Goal: Information Seeking & Learning: Understand process/instructions

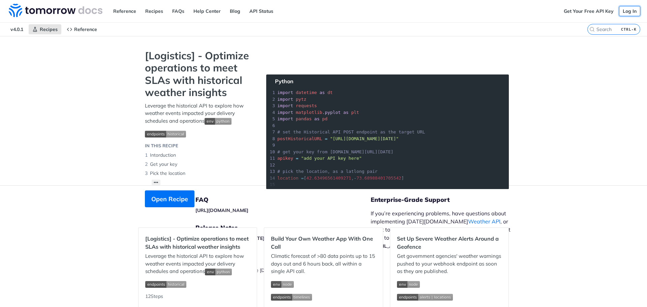
click at [627, 11] on link "Log In" at bounding box center [629, 11] width 21 height 10
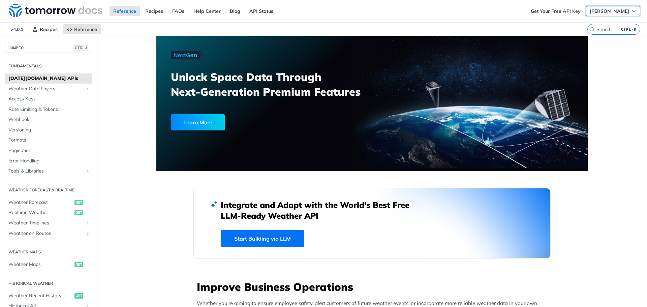
click at [612, 11] on span "Nathan Williams" at bounding box center [608, 11] width 39 height 6
drag, startPoint x: 426, startPoint y: 25, endPoint x: 397, endPoint y: 23, distance: 29.7
click at [426, 25] on nav "v4.0.1 Recipes Reference" at bounding box center [293, 29] width 587 height 13
click at [262, 11] on link "API Status" at bounding box center [261, 11] width 31 height 10
click at [147, 11] on link "Recipes" at bounding box center [153, 11] width 25 height 10
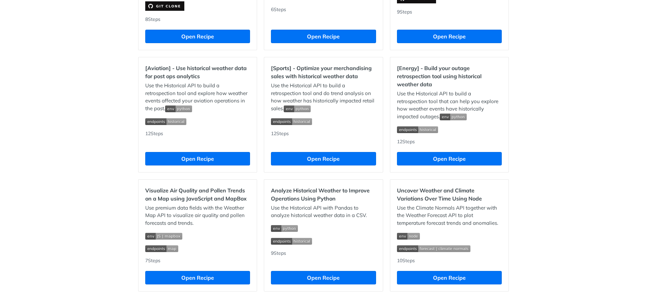
scroll to position [586, 0]
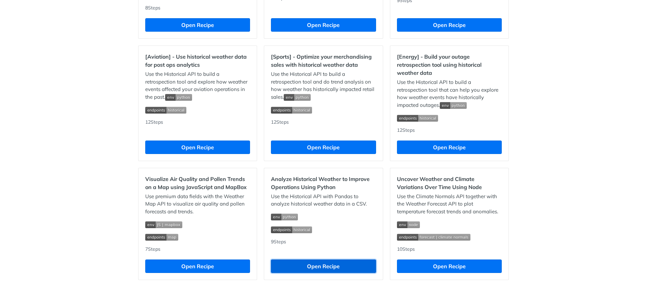
click at [318, 269] on button "Open Recipe" at bounding box center [323, 265] width 105 height 13
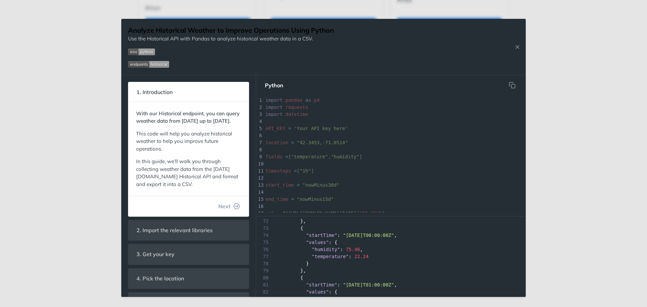
scroll to position [505, 0]
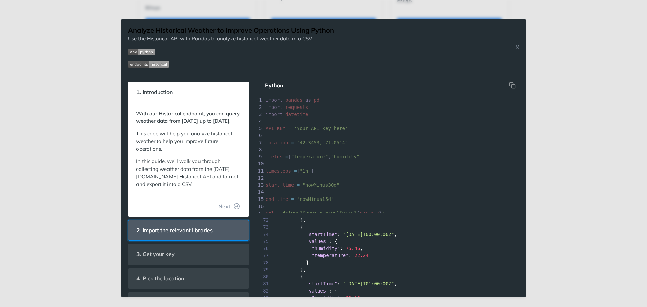
click at [223, 240] on header "2. Import the relevant libraries" at bounding box center [188, 230] width 120 height 20
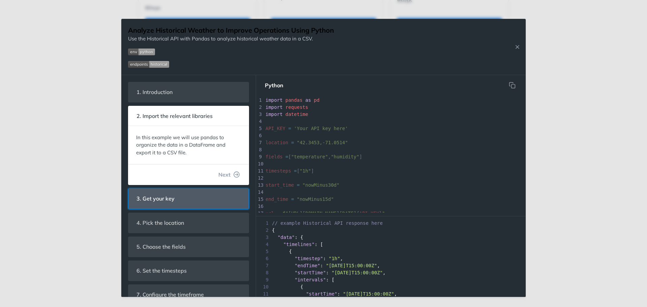
click at [203, 204] on header "3. Get your key" at bounding box center [188, 199] width 120 height 20
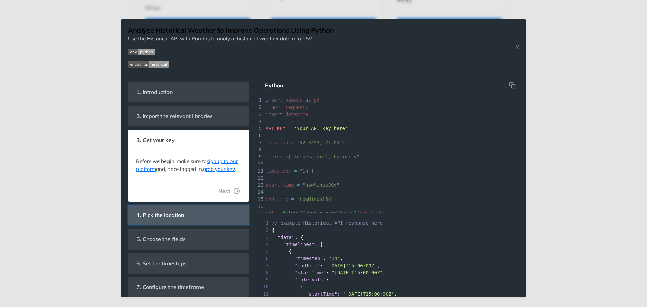
click at [181, 222] on span "4. Pick the location" at bounding box center [160, 215] width 57 height 13
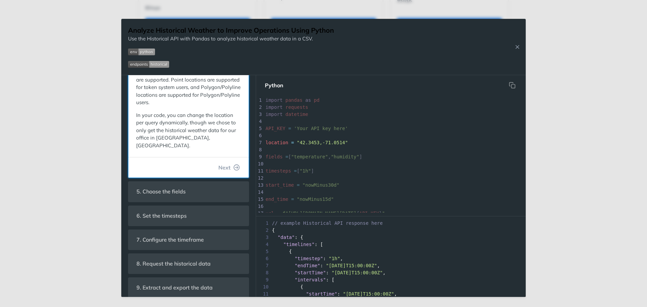
scroll to position [114, 0]
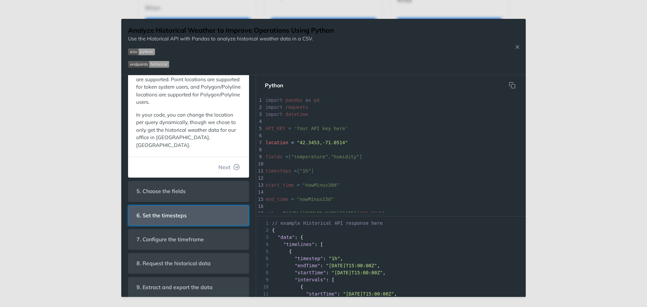
click at [188, 209] on span "6. Set the timesteps" at bounding box center [162, 215] width 60 height 13
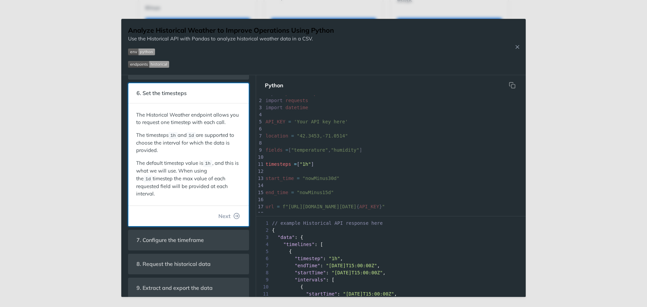
scroll to position [40, 0]
